Goal: Transaction & Acquisition: Obtain resource

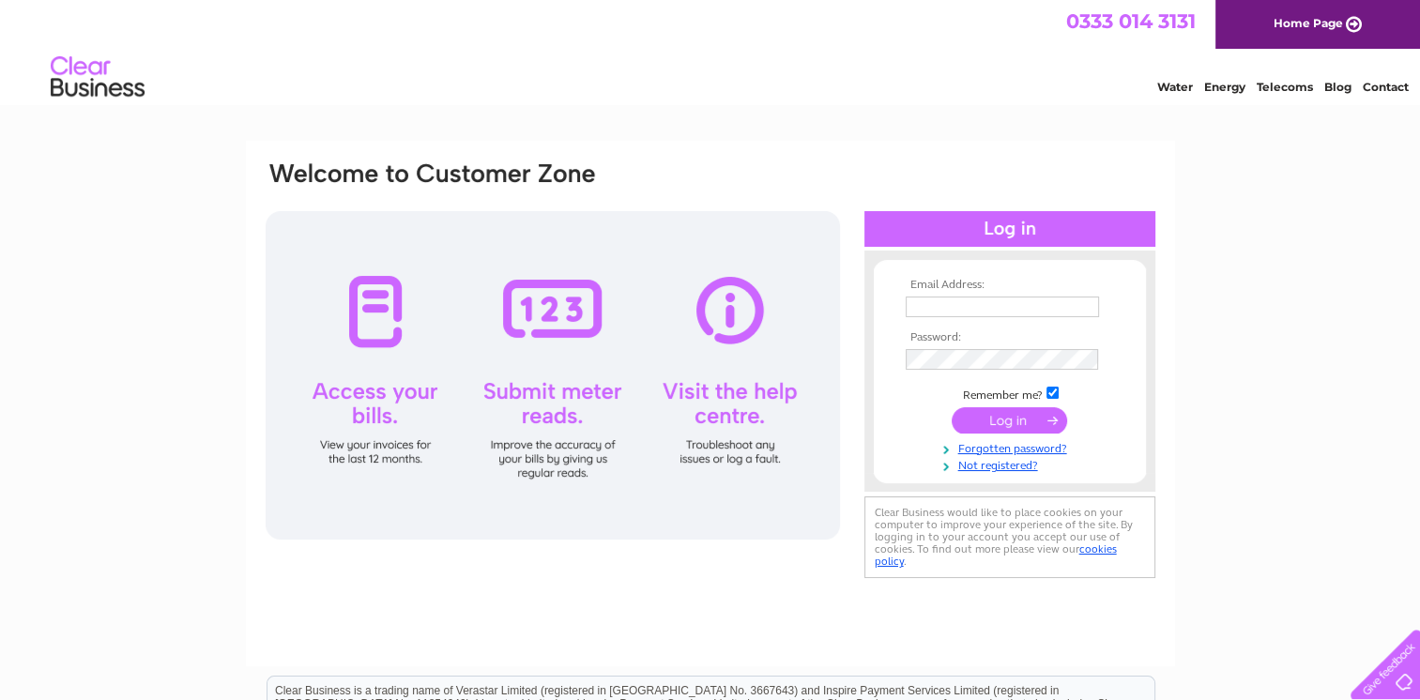
type input "chris@westrangagroup.com"
click at [988, 420] on input "submit" at bounding box center [1008, 420] width 115 height 26
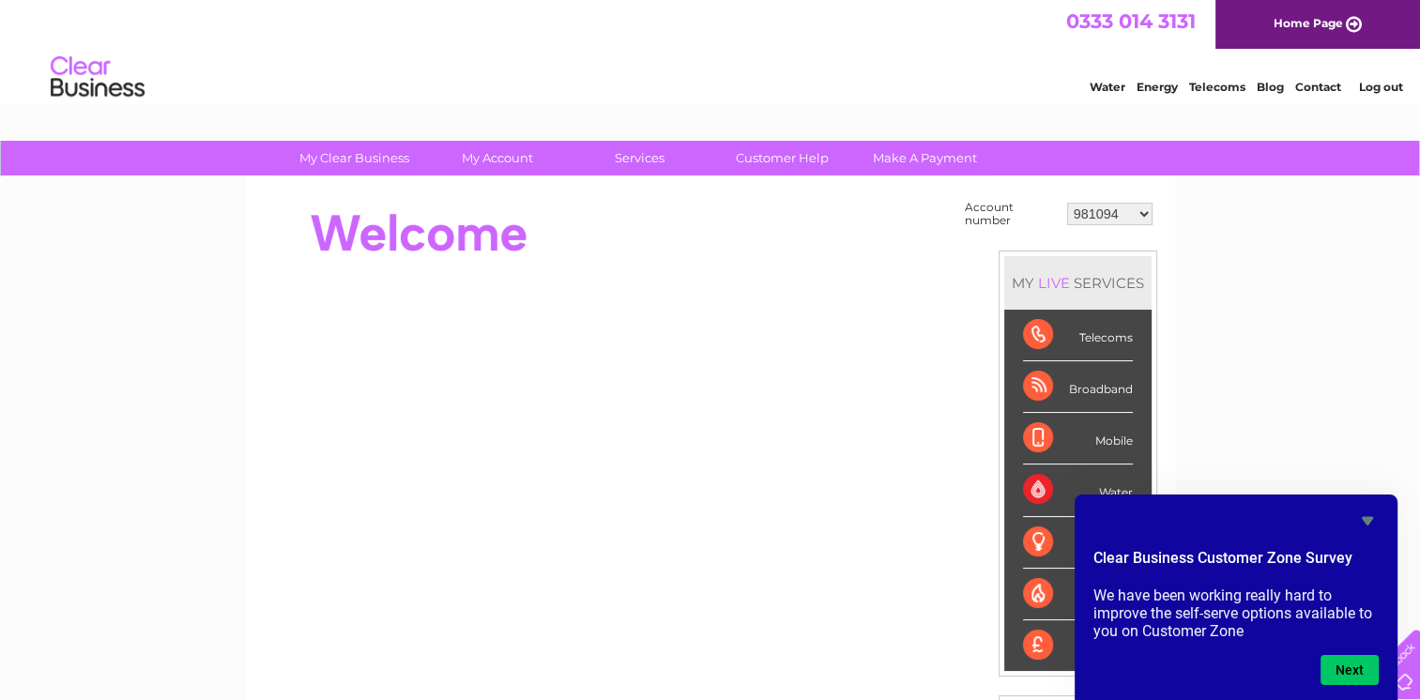
click at [1126, 212] on select "981094 1131551 1152037 30270952 30270953 30270955" at bounding box center [1109, 214] width 85 height 23
select select "1131551"
click at [1067, 203] on select "981094 1131551 1152037 30270952 30270953 30270955" at bounding box center [1109, 214] width 85 height 23
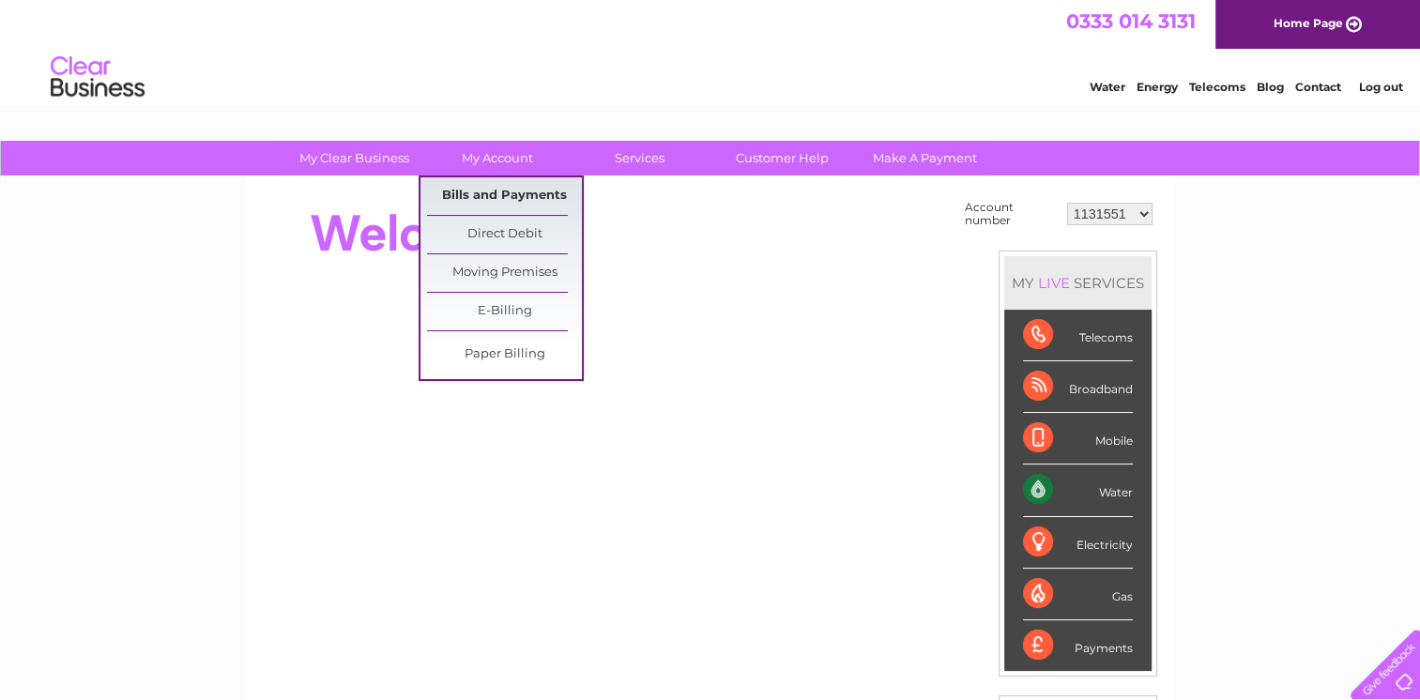
click at [504, 199] on link "Bills and Payments" at bounding box center [504, 196] width 155 height 38
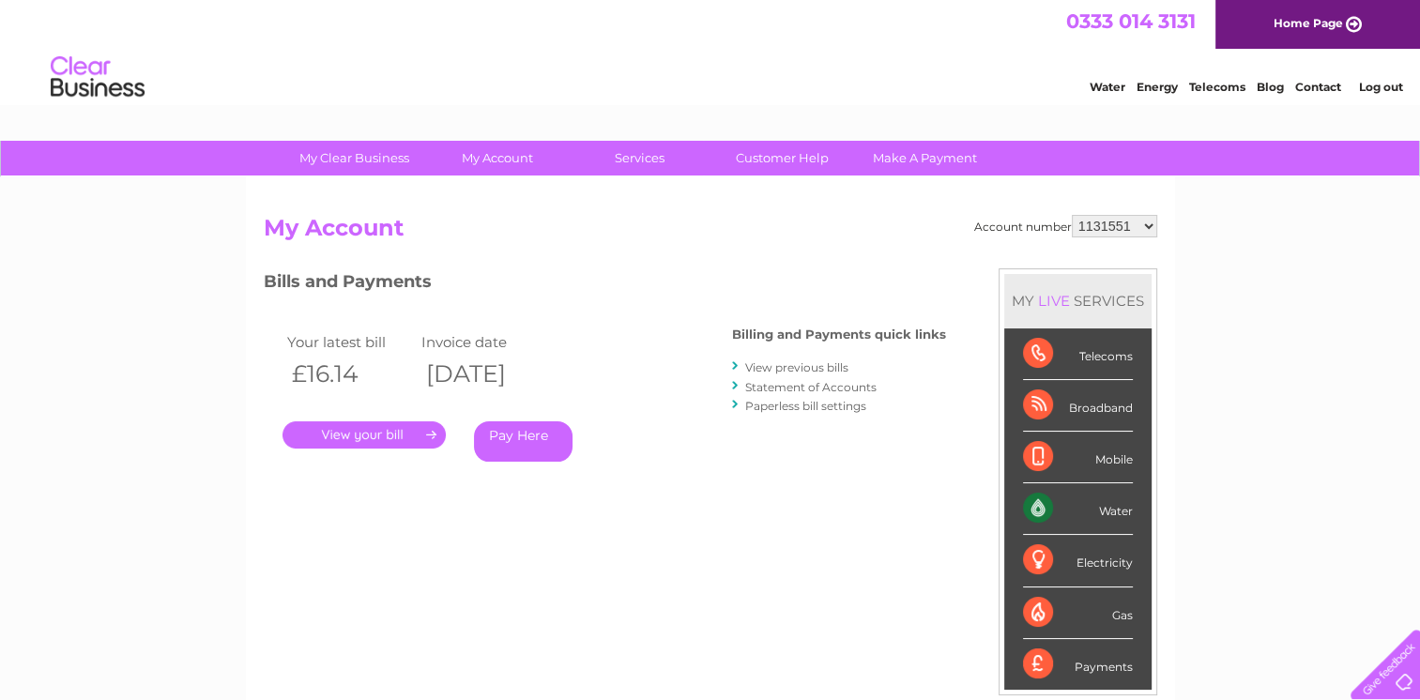
click at [772, 366] on link "View previous bills" at bounding box center [796, 367] width 103 height 14
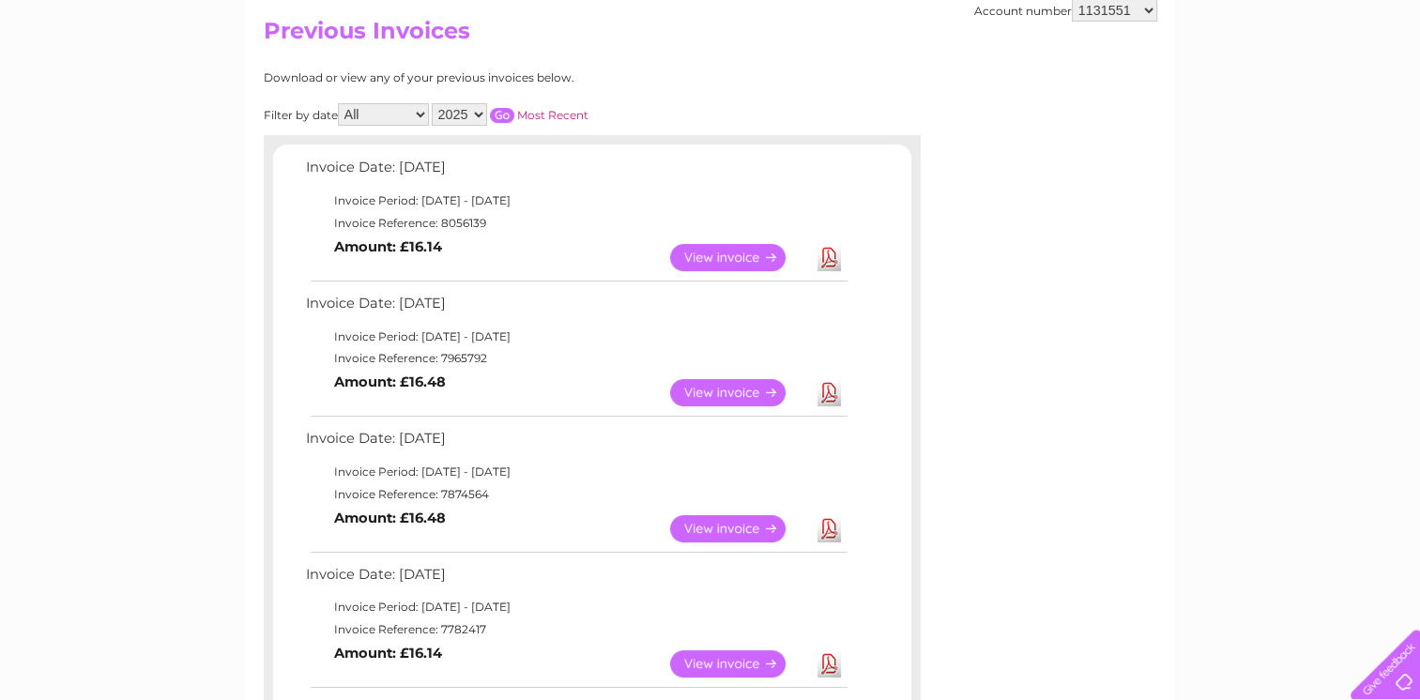
scroll to position [198, 0]
click at [716, 247] on link "View" at bounding box center [739, 256] width 138 height 27
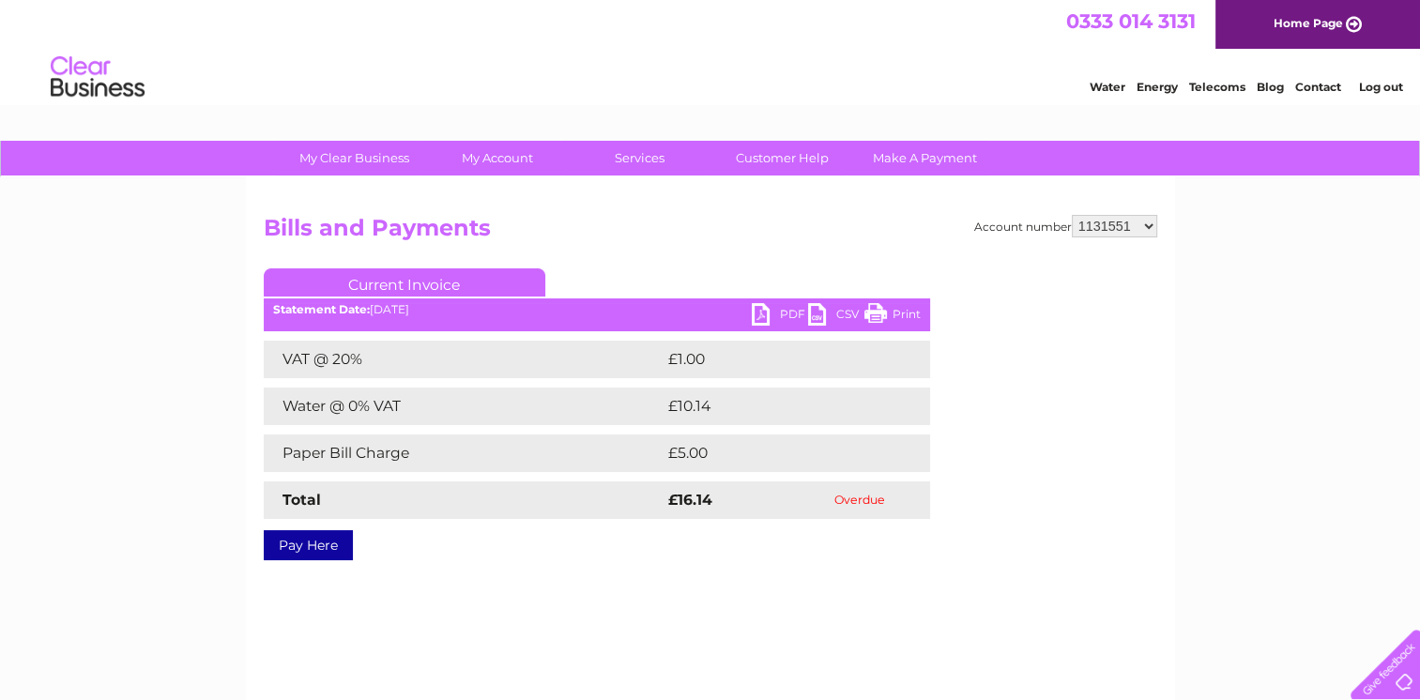
click at [782, 315] on link "PDF" at bounding box center [780, 316] width 56 height 27
drag, startPoint x: 893, startPoint y: 317, endPoint x: 240, endPoint y: 595, distance: 709.6
click at [893, 317] on link "Print" at bounding box center [892, 316] width 56 height 27
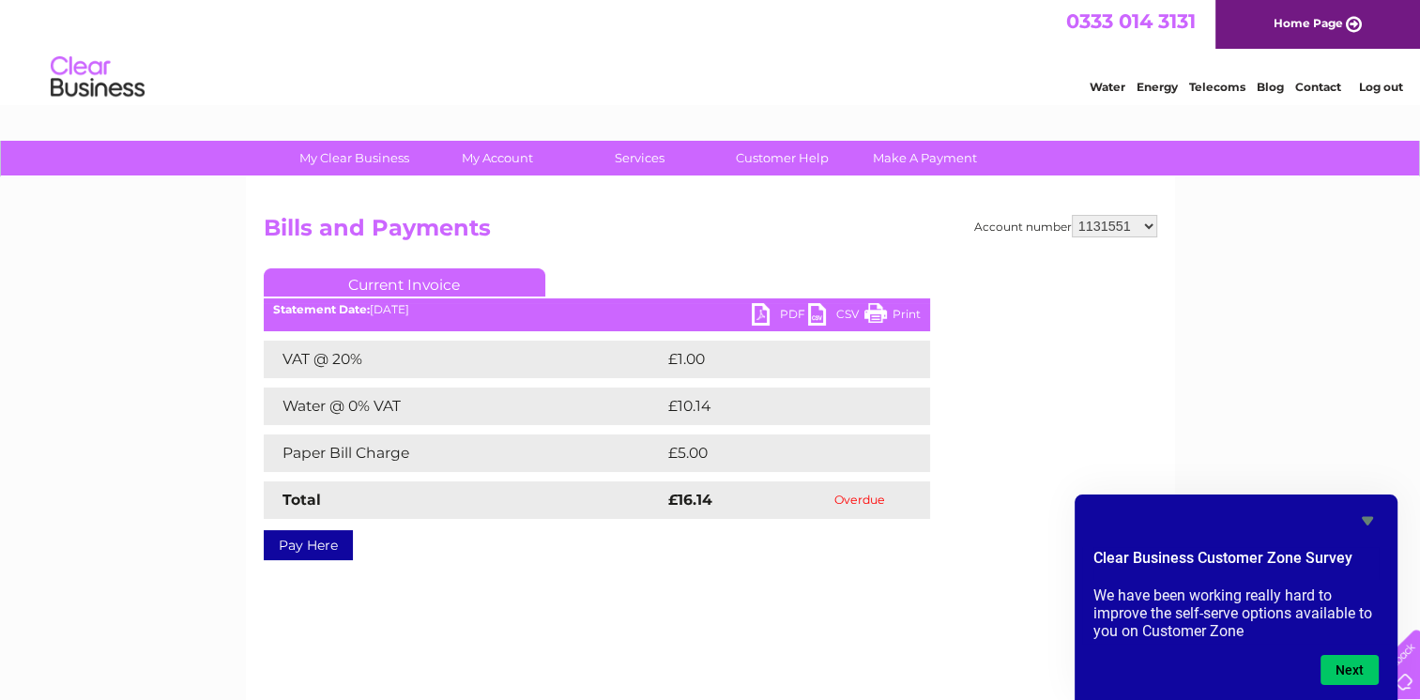
click at [772, 313] on link "PDF" at bounding box center [780, 316] width 56 height 27
click at [1152, 220] on select "981094 1131551 1152037 30270952 30270953 30270955" at bounding box center [1114, 226] width 85 height 23
select select "1152037"
click at [1072, 215] on select "981094 1131551 1152037 30270952 30270953 30270955" at bounding box center [1114, 226] width 85 height 23
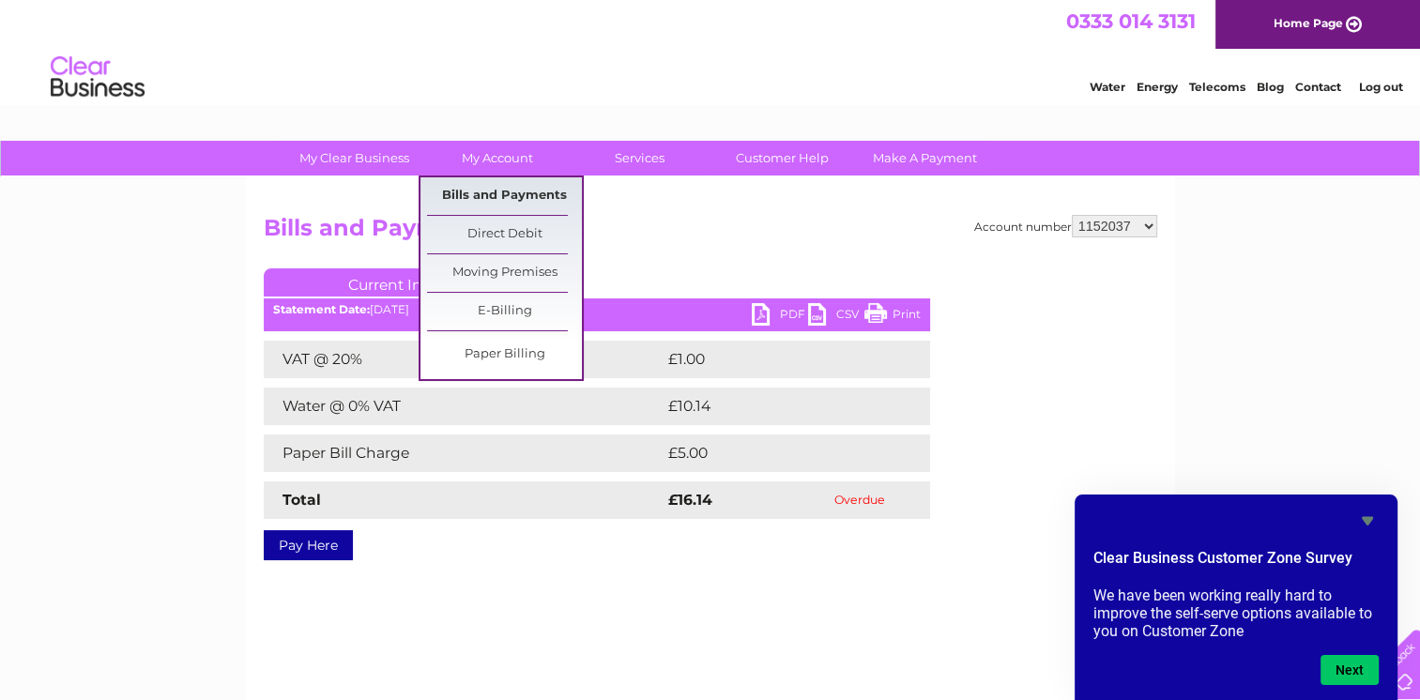
click at [511, 188] on link "Bills and Payments" at bounding box center [504, 196] width 155 height 38
click at [497, 190] on link "Bills and Payments" at bounding box center [504, 196] width 155 height 38
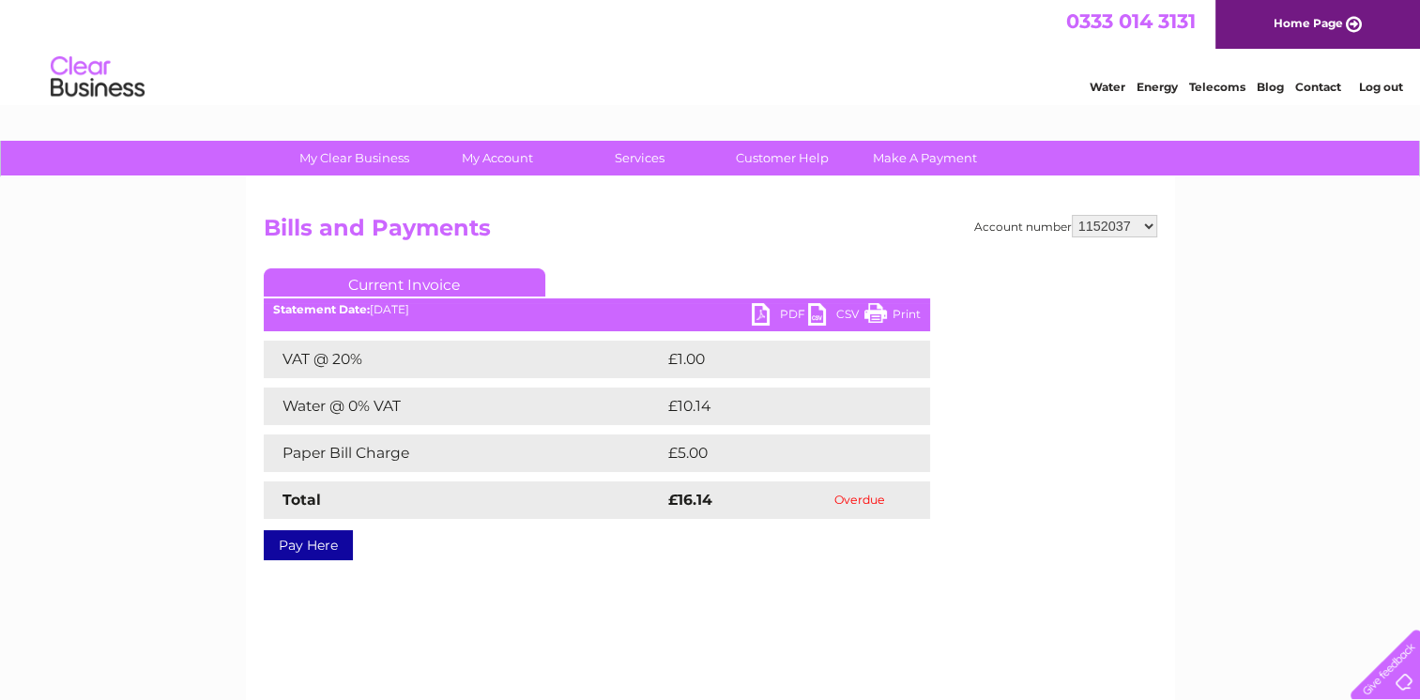
click at [776, 314] on link "PDF" at bounding box center [780, 316] width 56 height 27
click at [1111, 231] on select "981094 1131551 1152037 30270952 30270953 30270955" at bounding box center [1114, 226] width 85 height 23
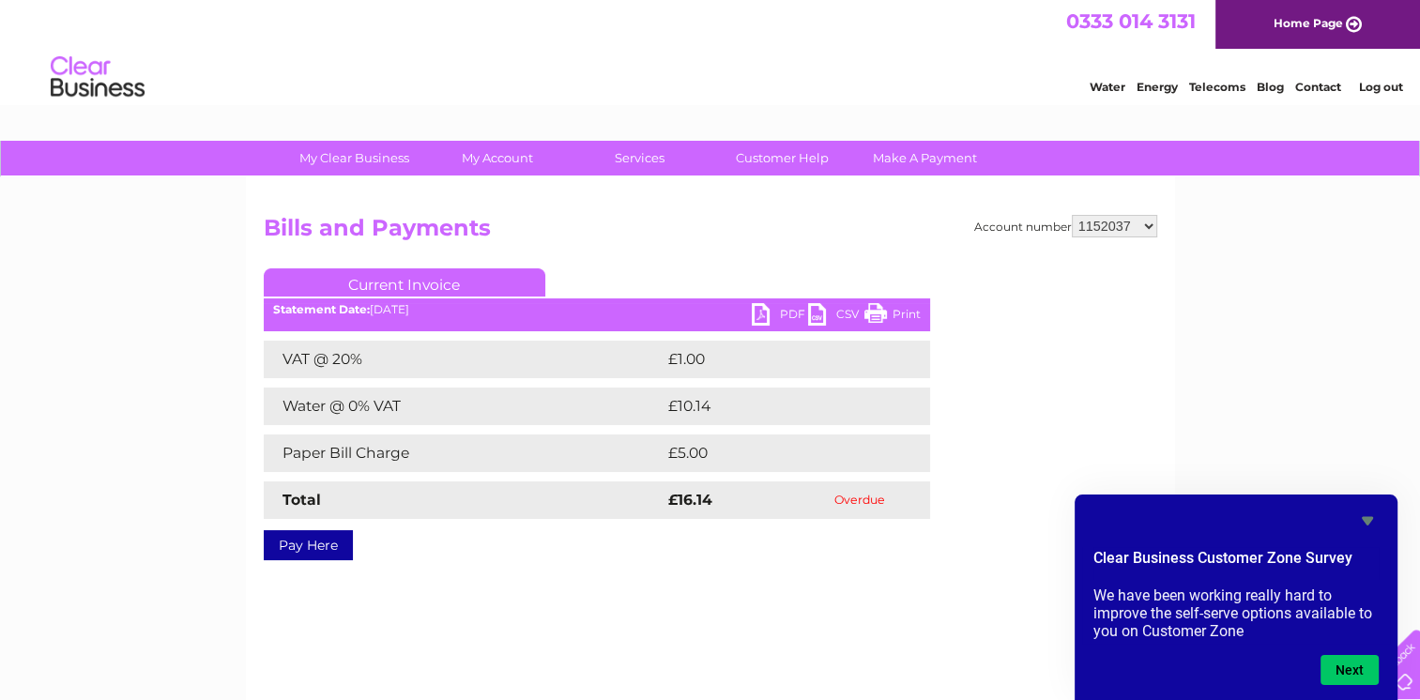
select select "30270952"
click at [1072, 215] on select "981094 1131551 1152037 30270952 30270953 30270955" at bounding box center [1114, 226] width 85 height 23
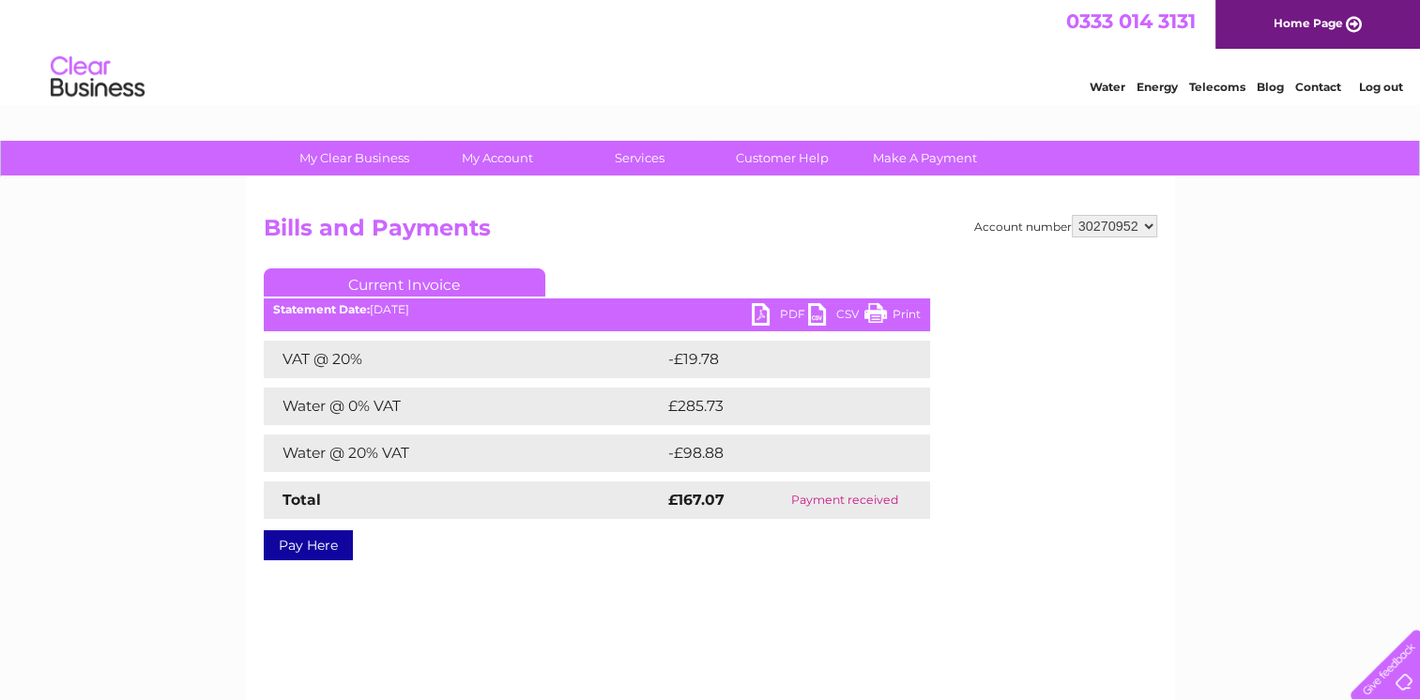
click at [769, 313] on link "PDF" at bounding box center [780, 316] width 56 height 27
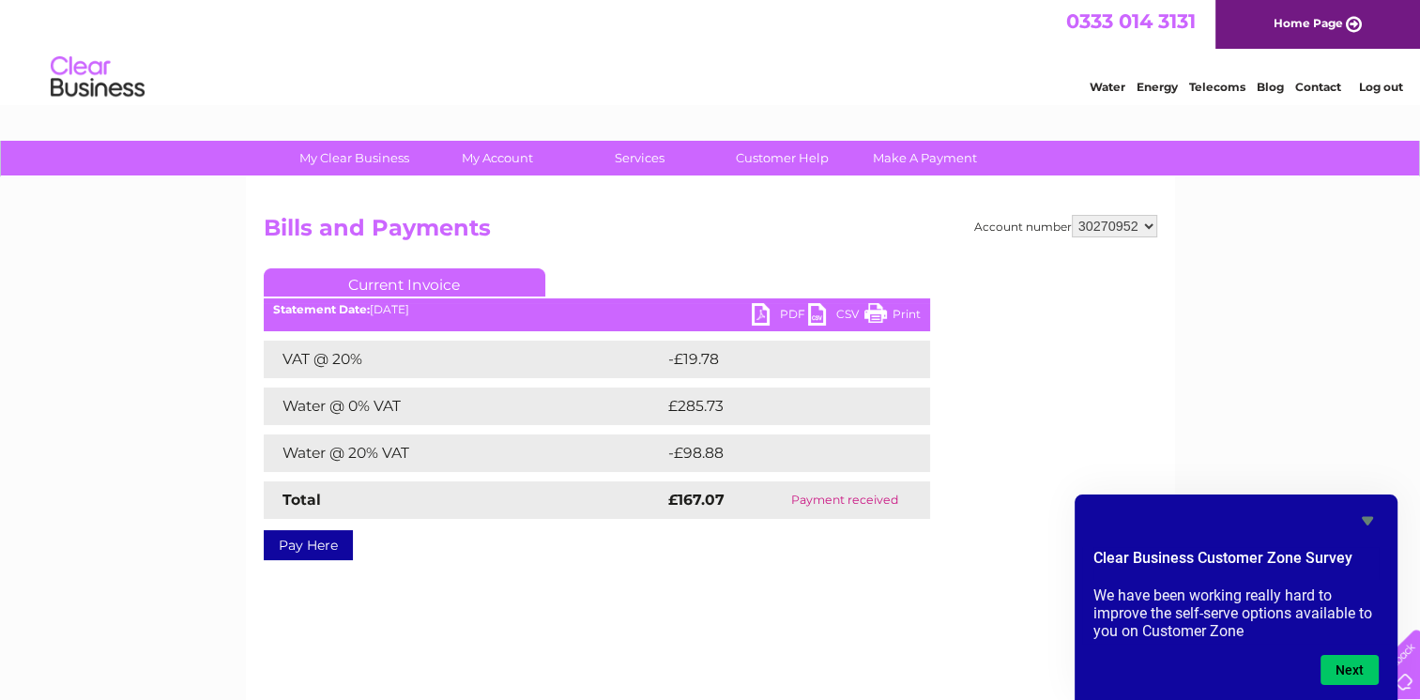
click at [1121, 227] on select "981094 1131551 1152037 30270952 30270953 30270955" at bounding box center [1114, 226] width 85 height 23
select select "30270953"
click at [1072, 215] on select "981094 1131551 1152037 30270952 30270953 30270955" at bounding box center [1114, 226] width 85 height 23
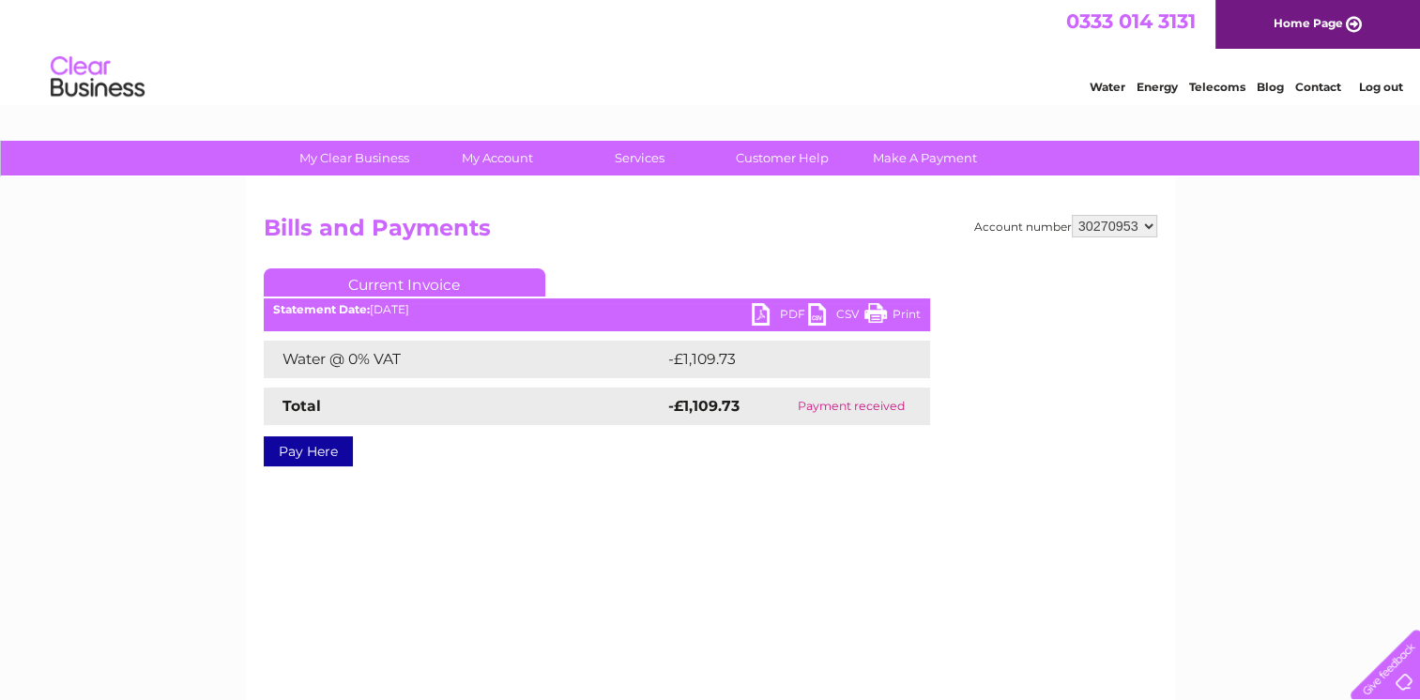
click at [772, 315] on link "PDF" at bounding box center [780, 316] width 56 height 27
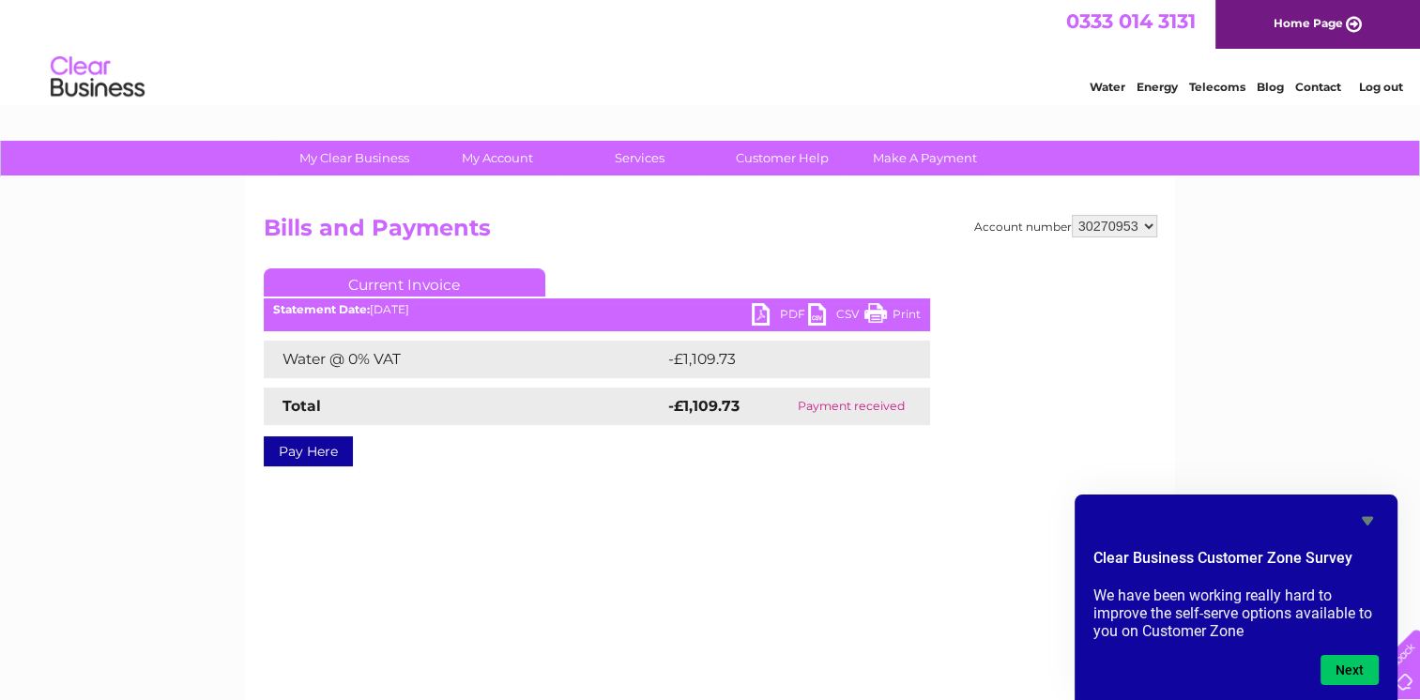
click at [1120, 225] on select "981094 1131551 1152037 30270952 30270953 30270955" at bounding box center [1114, 226] width 85 height 23
select select "30270955"
click at [1072, 215] on select "981094 1131551 1152037 30270952 30270953 30270955" at bounding box center [1114, 226] width 85 height 23
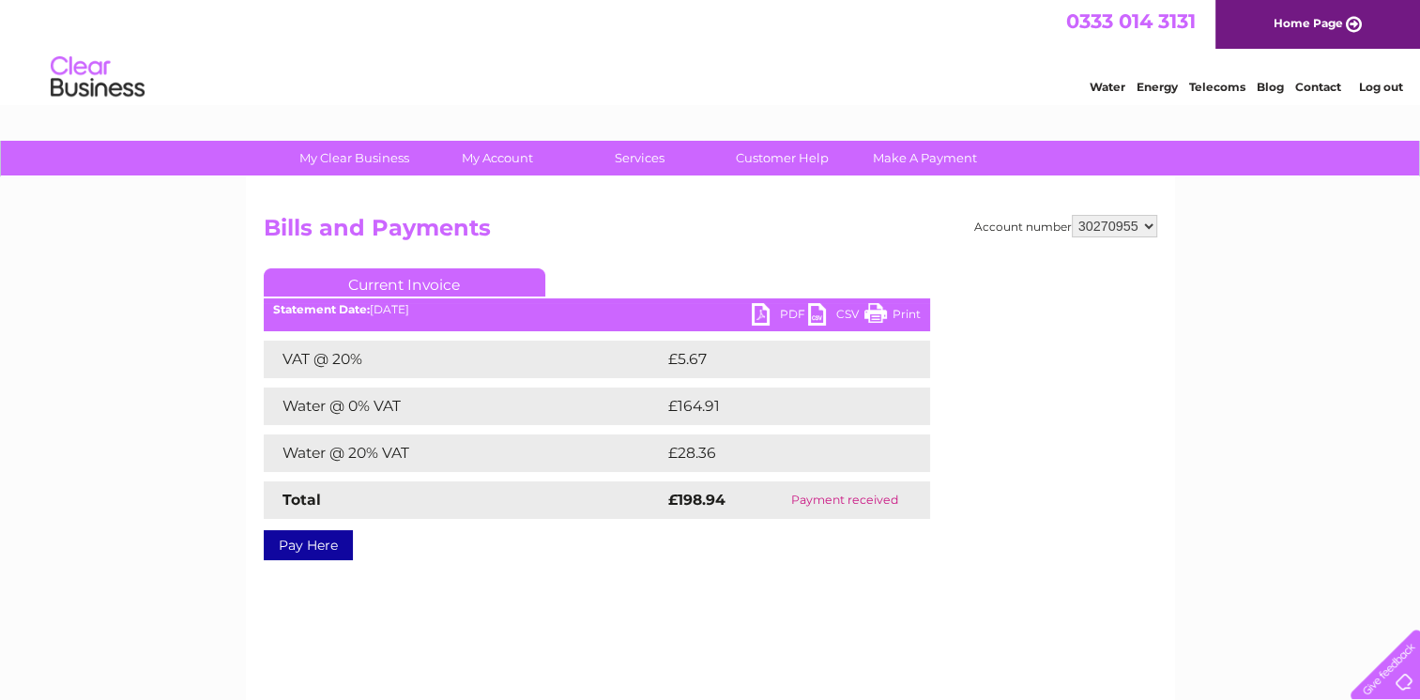
click at [779, 310] on link "PDF" at bounding box center [780, 316] width 56 height 27
